Goal: Task Accomplishment & Management: Use online tool/utility

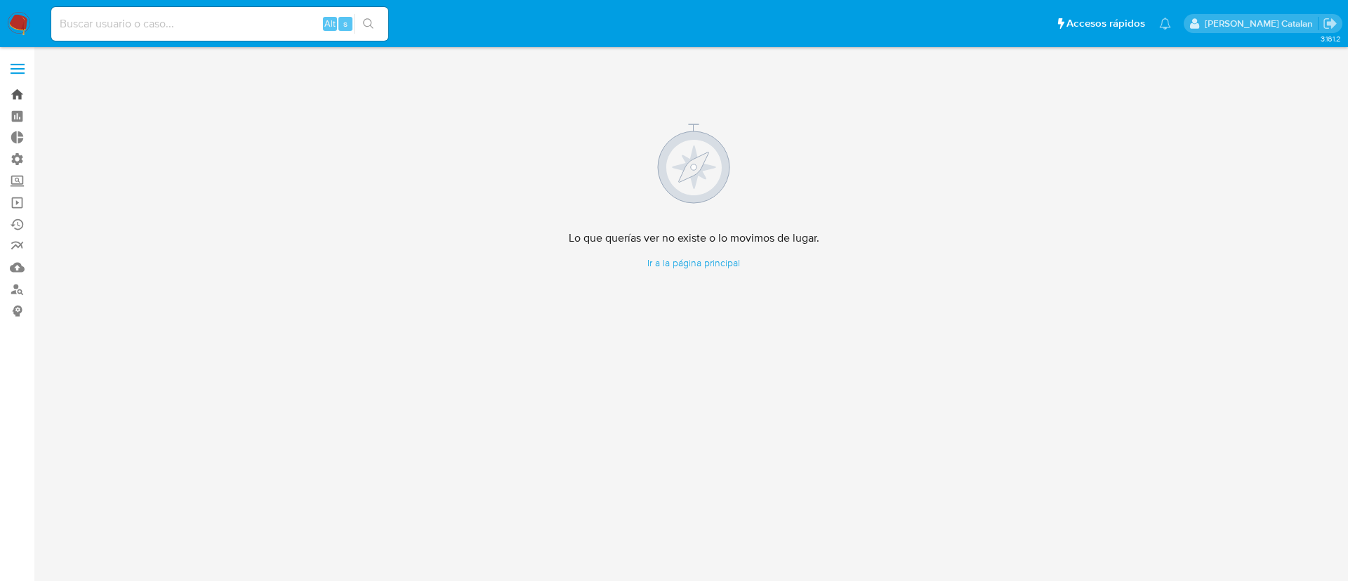
click at [8, 92] on link "Bandeja" at bounding box center [83, 95] width 167 height 22
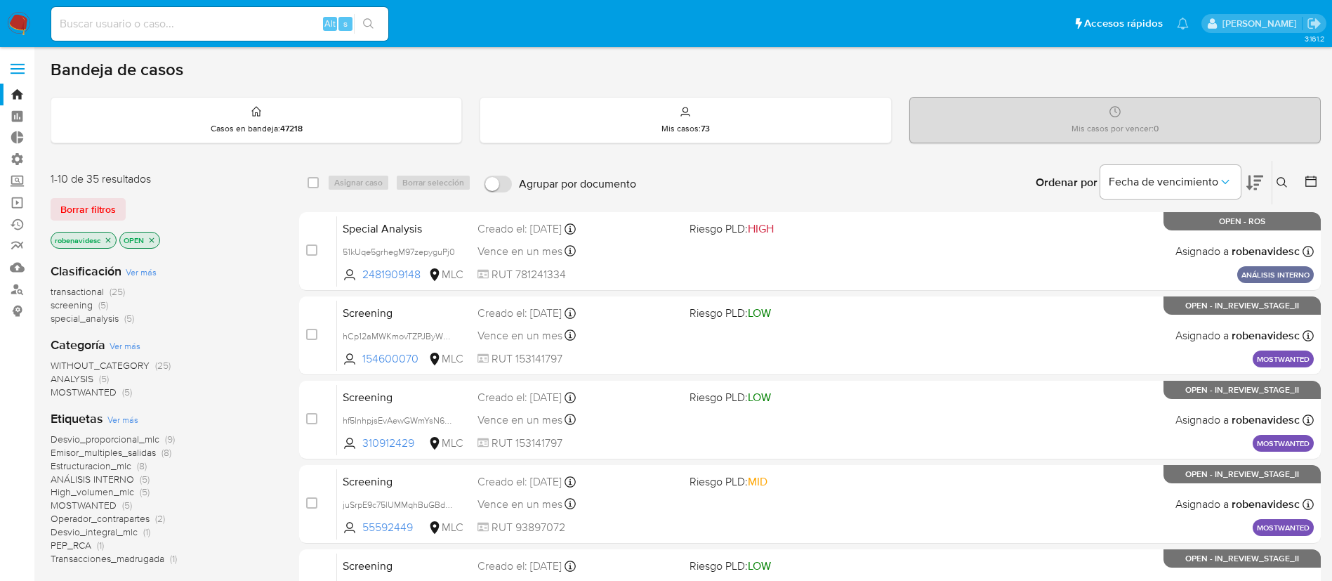
click at [1283, 180] on icon at bounding box center [1281, 182] width 11 height 11
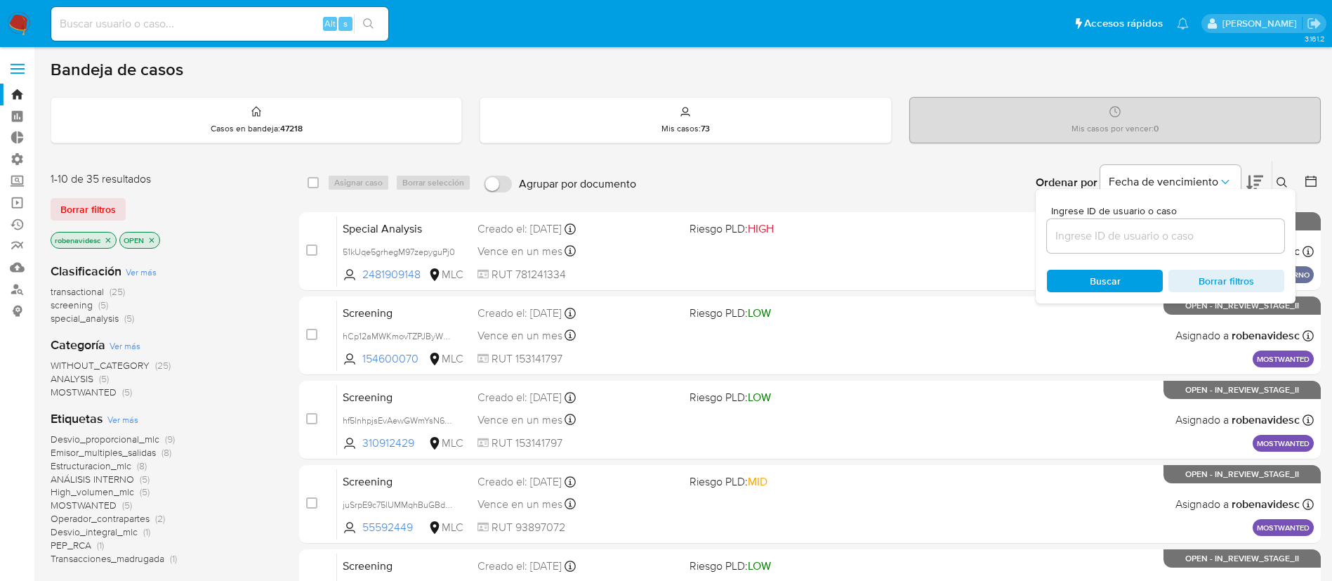
click at [1146, 233] on input at bounding box center [1165, 236] width 237 height 18
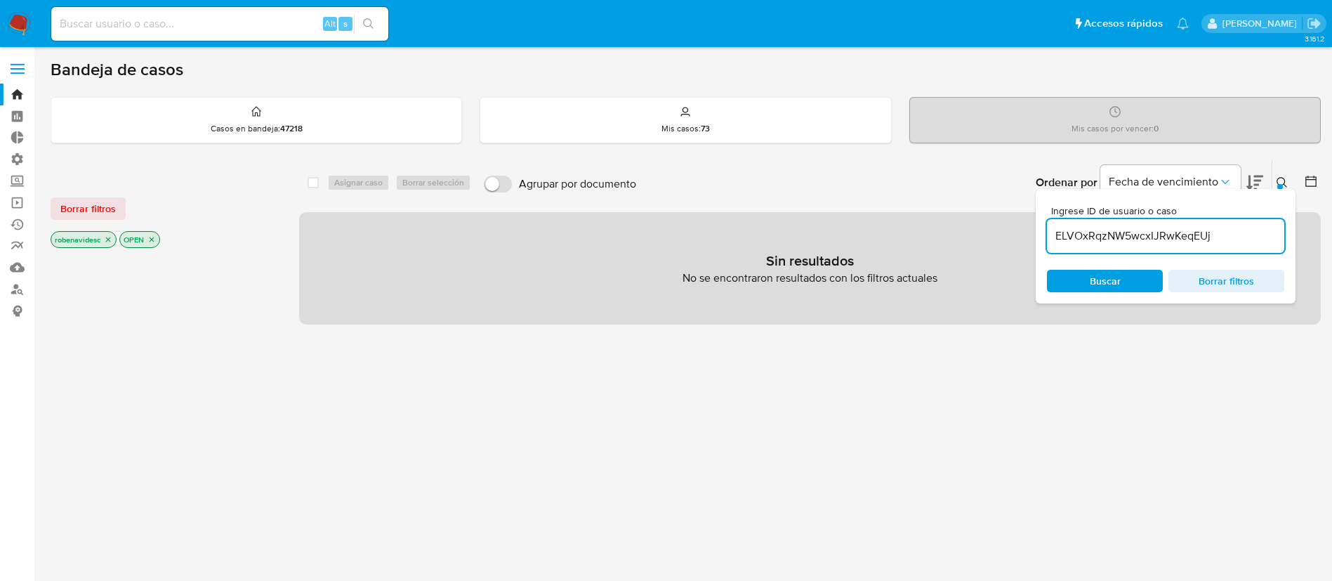
click at [1052, 233] on input "ELVOxRqzNW5wcxIJRwKeqEUj" at bounding box center [1165, 236] width 237 height 18
click at [107, 238] on icon "close-filter" at bounding box center [108, 239] width 8 height 8
click at [82, 237] on icon "close-filter" at bounding box center [83, 239] width 8 height 8
click at [1242, 230] on input "ELVOxRqzNW5wcxIJRwKeqEUj" at bounding box center [1165, 236] width 237 height 18
type input "ELVOxRqzNW5wcxIJRwKeqEUj"
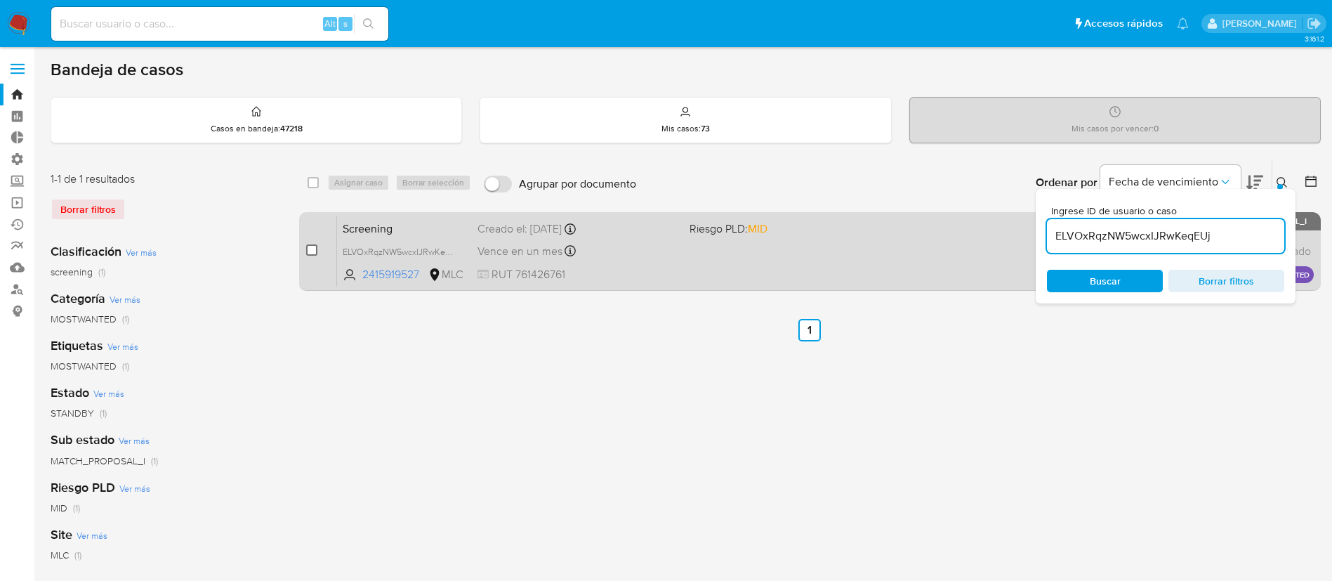
click at [309, 251] on input "checkbox" at bounding box center [311, 249] width 11 height 11
checkbox input "true"
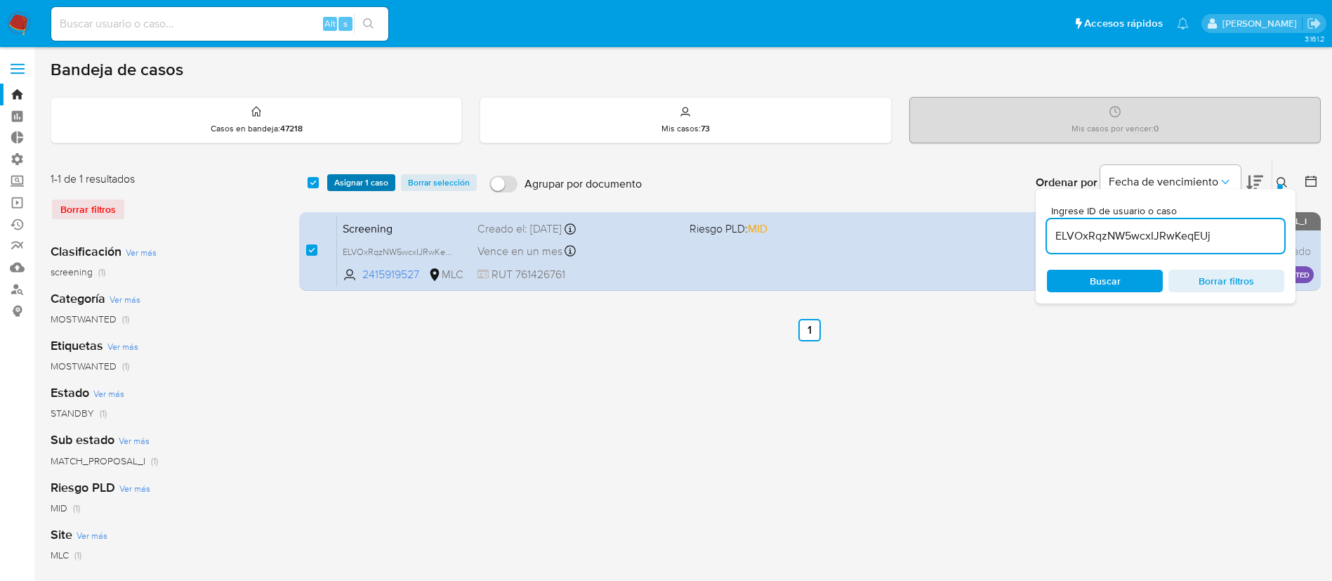
click at [369, 188] on span "Asignar 1 caso" at bounding box center [361, 182] width 54 height 14
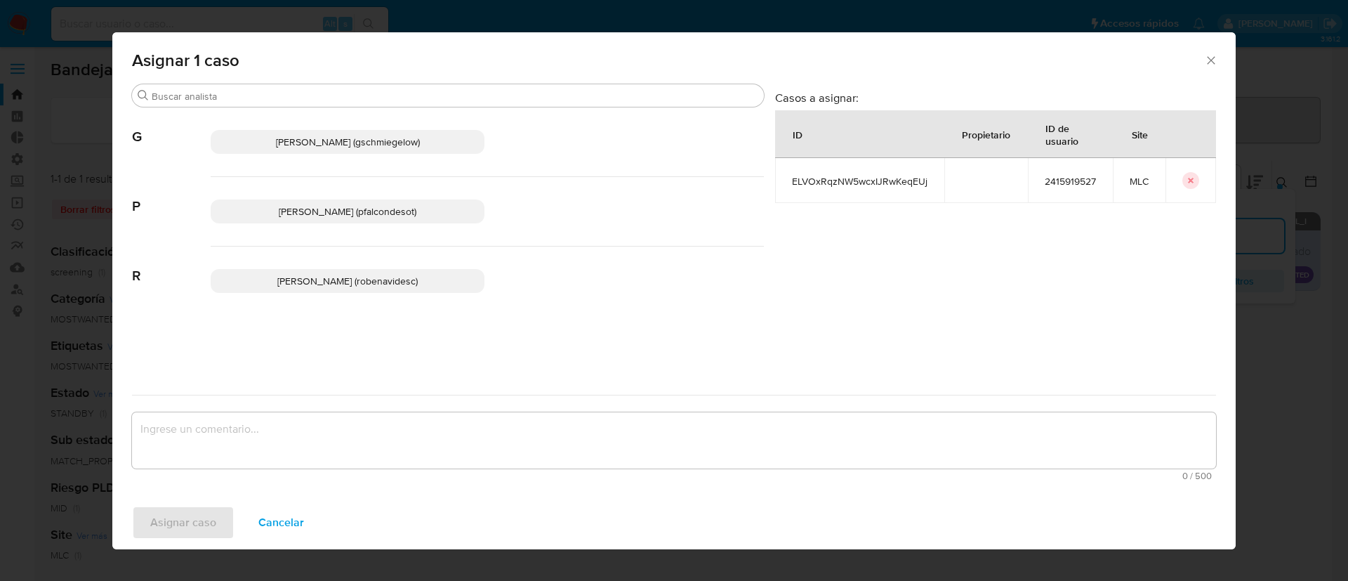
click at [303, 274] on span "Rocio Daniela Benavides Catalan (robenavidesc)" at bounding box center [347, 281] width 140 height 14
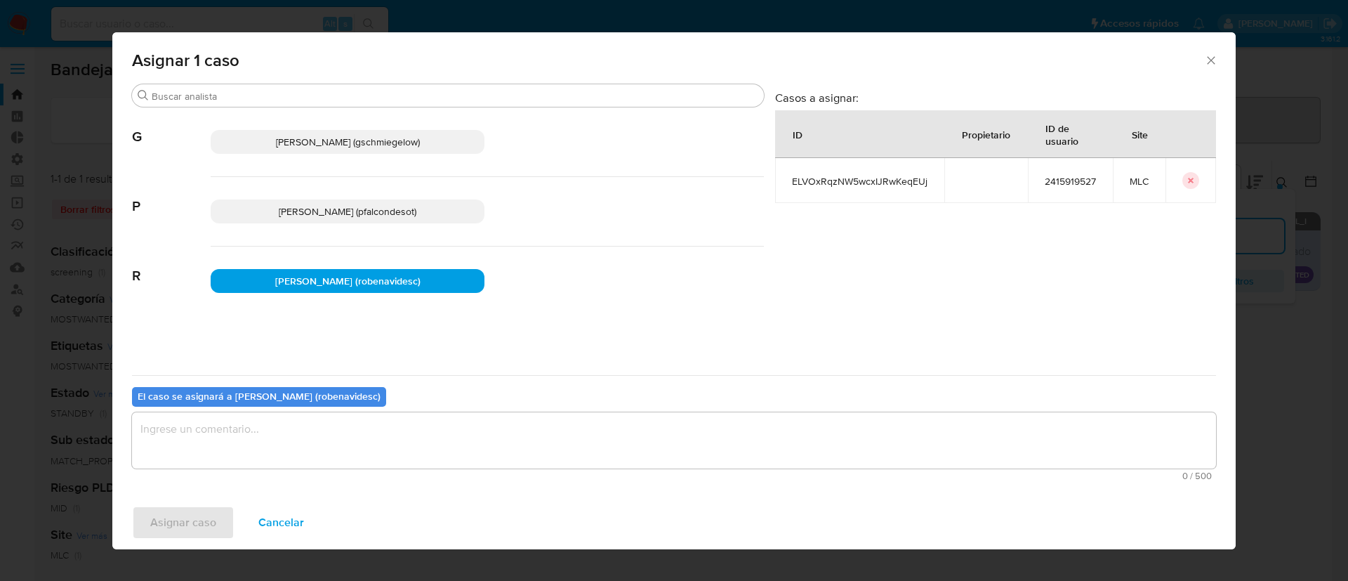
click at [325, 446] on textarea "assign-modal" at bounding box center [674, 440] width 1084 height 56
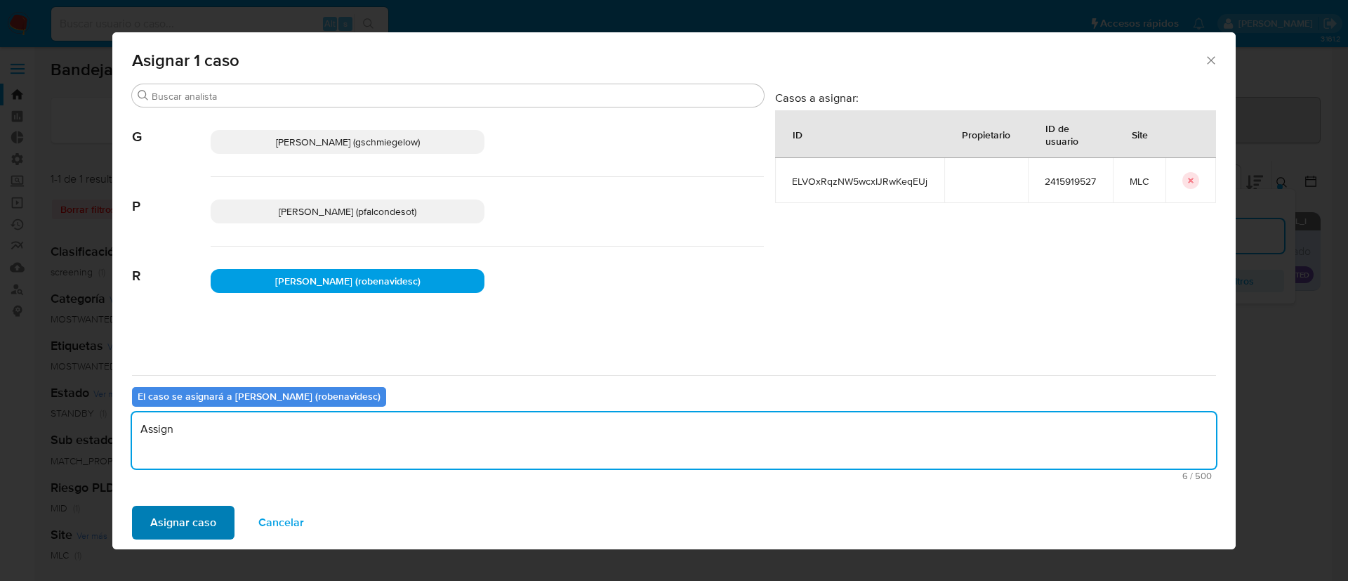
type textarea "Assign"
click at [201, 526] on span "Asignar caso" at bounding box center [183, 522] width 66 height 31
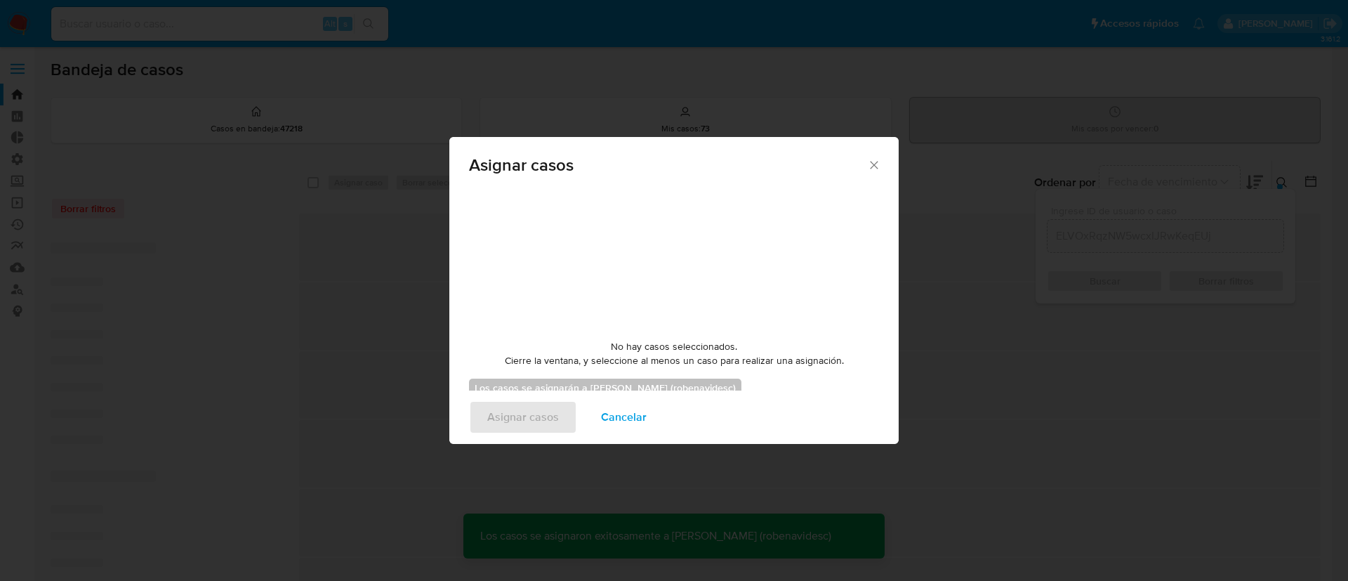
checkbox input "false"
